Goal: Transaction & Acquisition: Purchase product/service

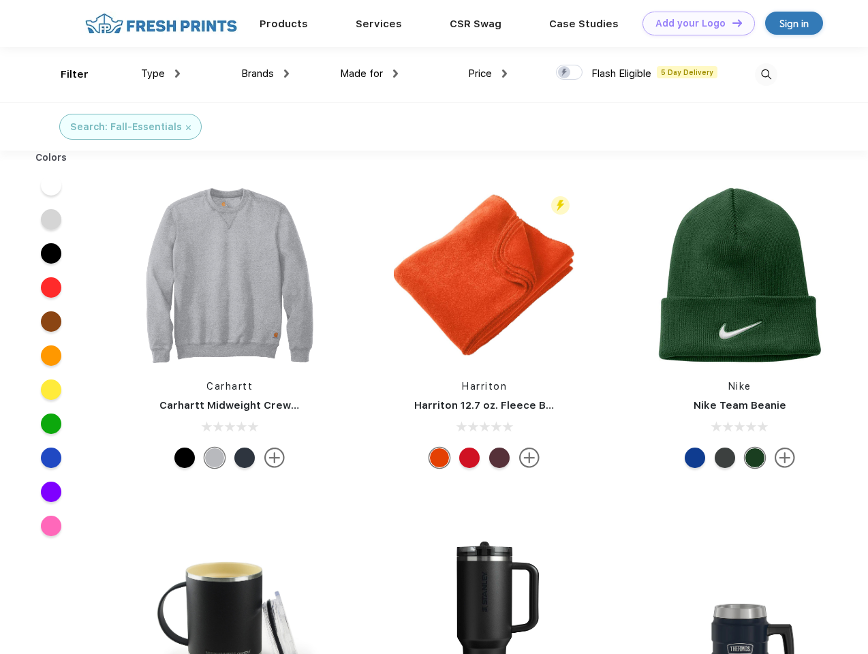
scroll to position [1, 0]
click at [694, 23] on link "Add your Logo Design Tool" at bounding box center [699, 24] width 112 height 24
click at [0, 0] on div "Design Tool" at bounding box center [0, 0] width 0 height 0
click at [731, 22] on link "Add your Logo Design Tool" at bounding box center [699, 24] width 112 height 24
click at [65, 74] on div "Filter" at bounding box center [75, 75] width 28 height 16
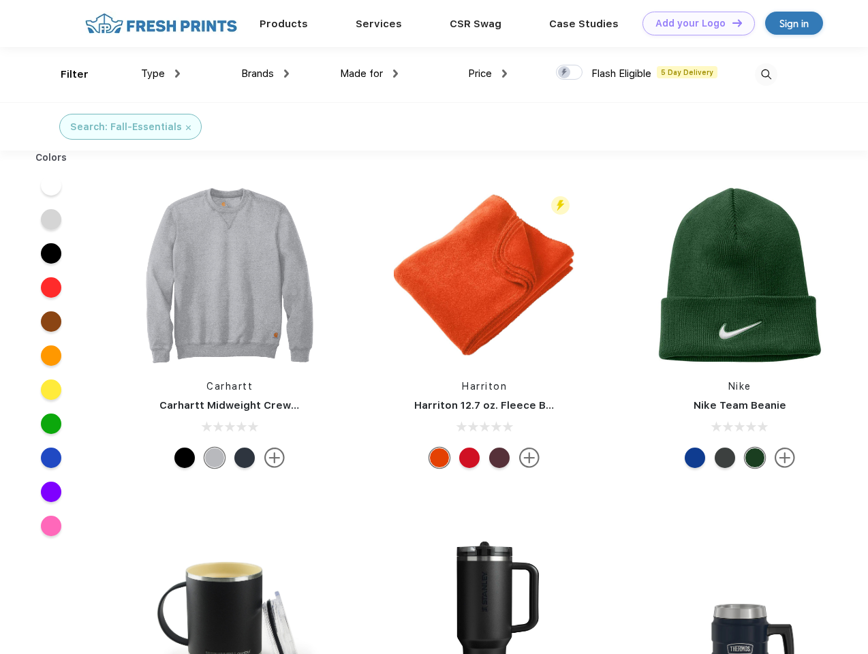
click at [161, 74] on span "Type" at bounding box center [153, 73] width 24 height 12
click at [265, 74] on span "Brands" at bounding box center [257, 73] width 33 height 12
click at [369, 74] on span "Made for" at bounding box center [361, 73] width 43 height 12
click at [488, 74] on span "Price" at bounding box center [480, 73] width 24 height 12
click at [570, 73] on div at bounding box center [569, 72] width 27 height 15
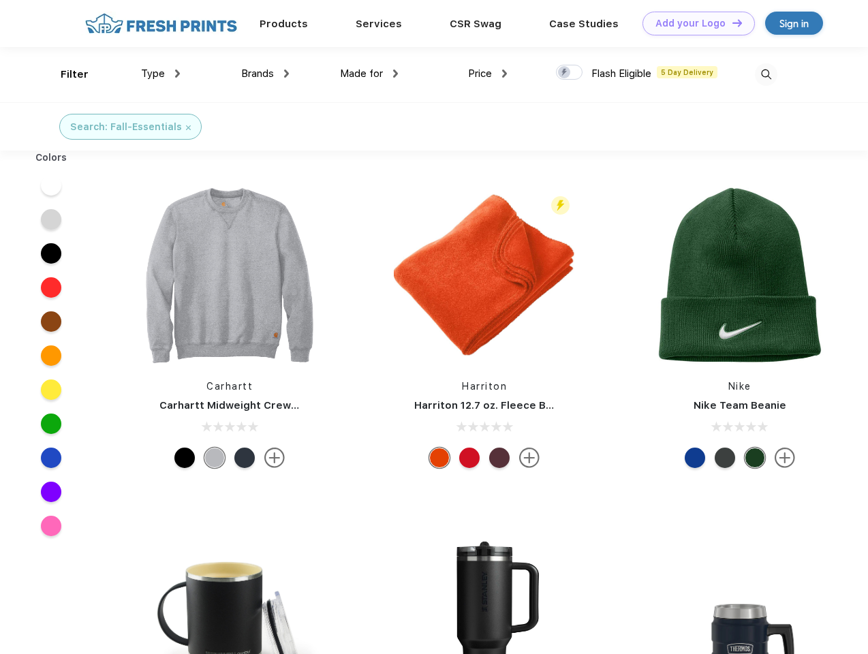
click at [565, 73] on input "checkbox" at bounding box center [560, 68] width 9 height 9
click at [766, 74] on img at bounding box center [766, 74] width 22 height 22
